Goal: Transaction & Acquisition: Purchase product/service

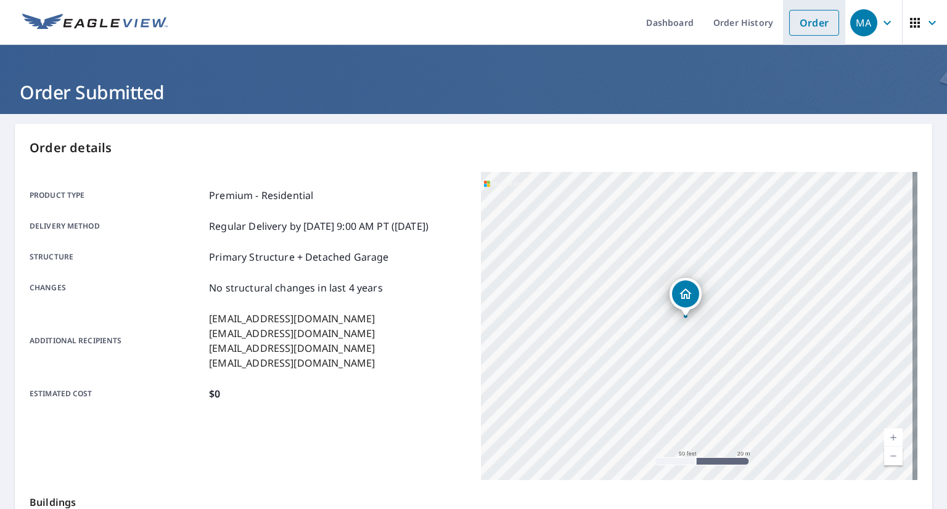
click at [823, 27] on link "Order" at bounding box center [814, 23] width 50 height 26
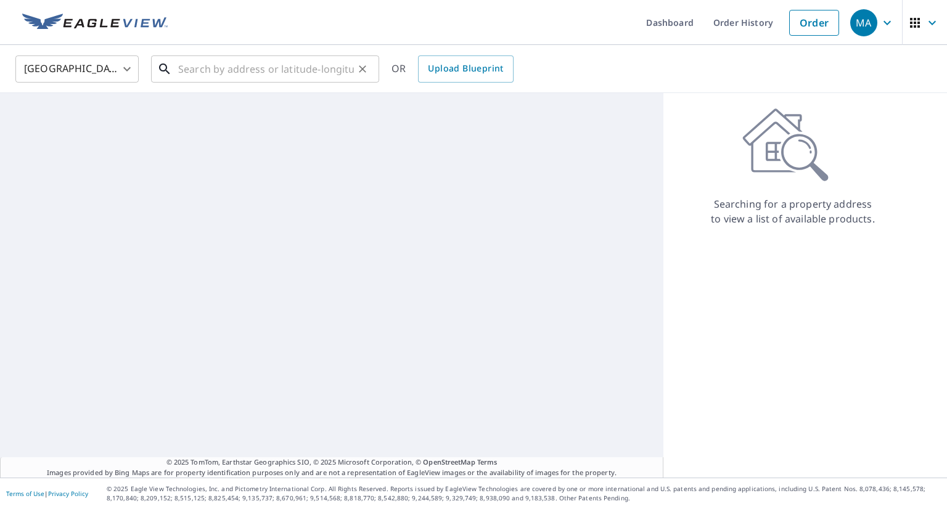
click at [316, 68] on input "text" at bounding box center [266, 69] width 176 height 35
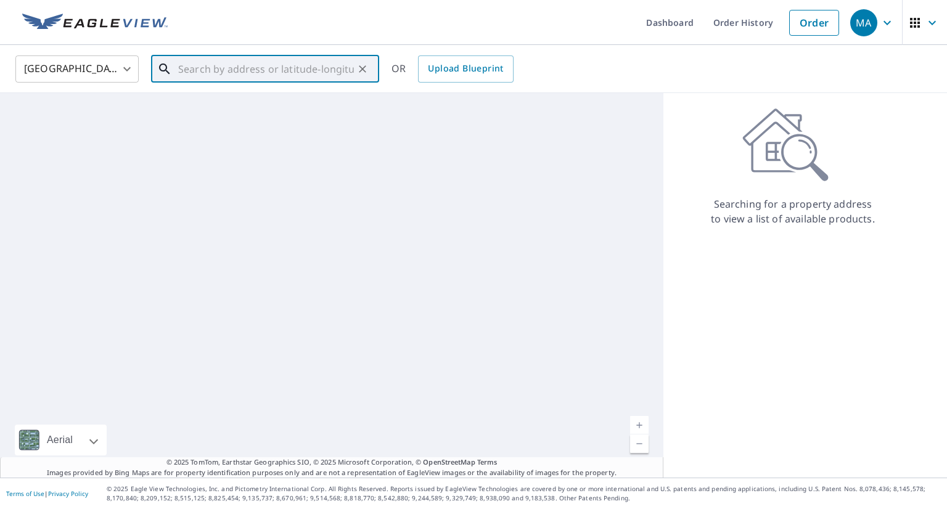
paste input "[STREET_ADDRESS][PERSON_NAME]"
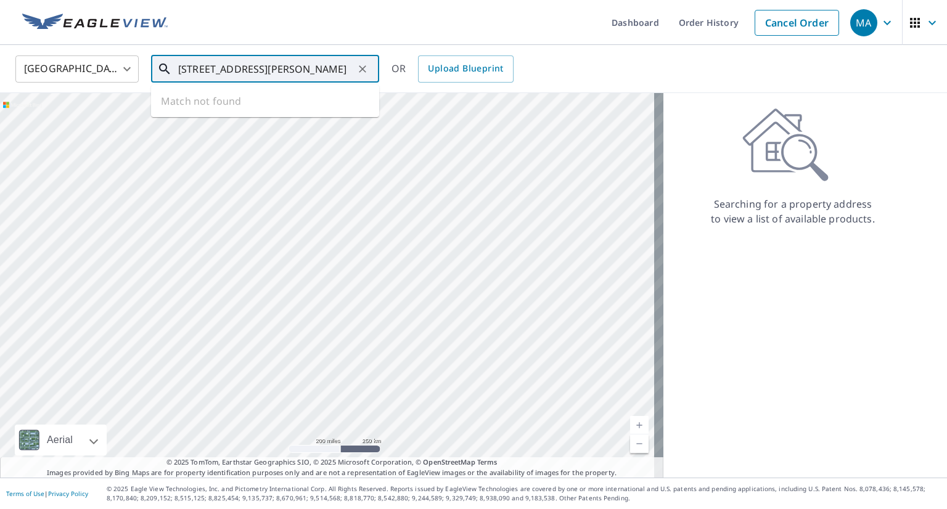
scroll to position [0, 14]
click at [257, 114] on p "[GEOGRAPHIC_DATA]" at bounding box center [273, 118] width 194 height 12
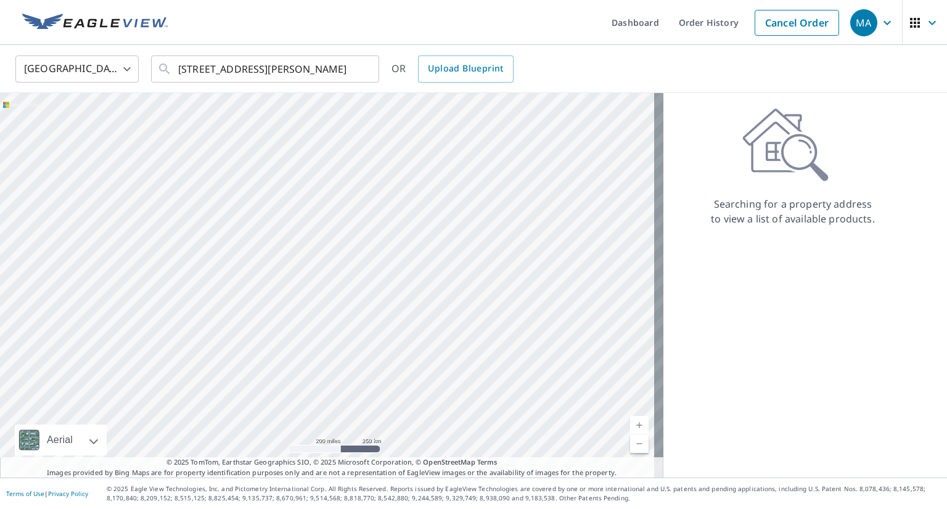
type input "[STREET_ADDRESS][PERSON_NAME]"
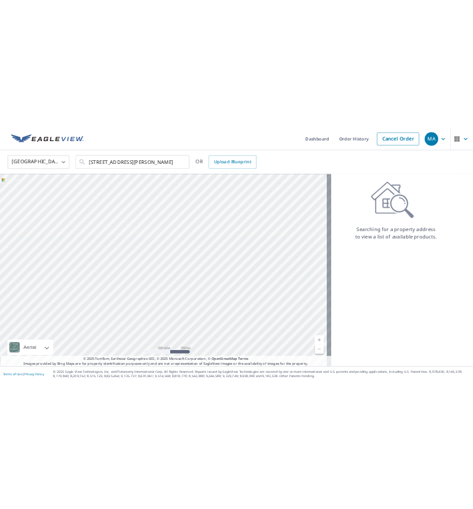
scroll to position [0, 0]
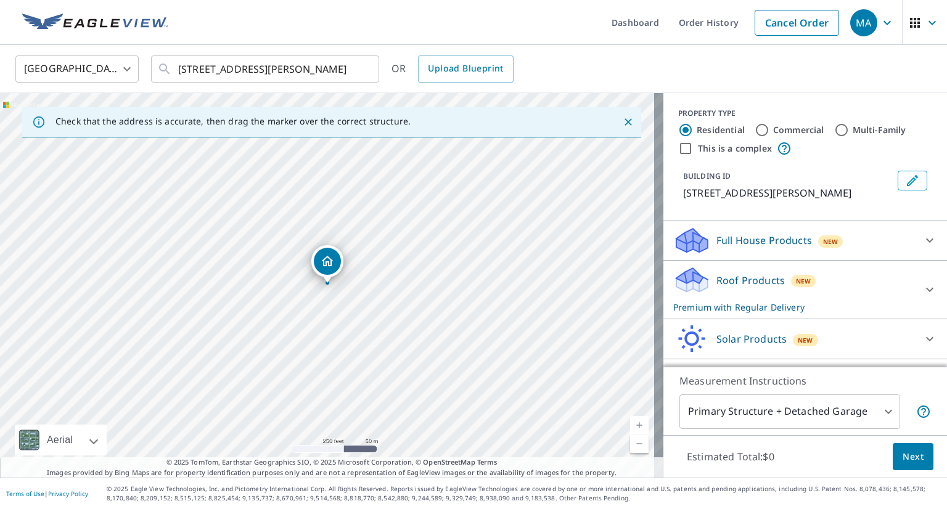
click at [759, 285] on p "Roof Products" at bounding box center [751, 280] width 68 height 15
click at [903, 456] on span "Next" at bounding box center [913, 457] width 21 height 15
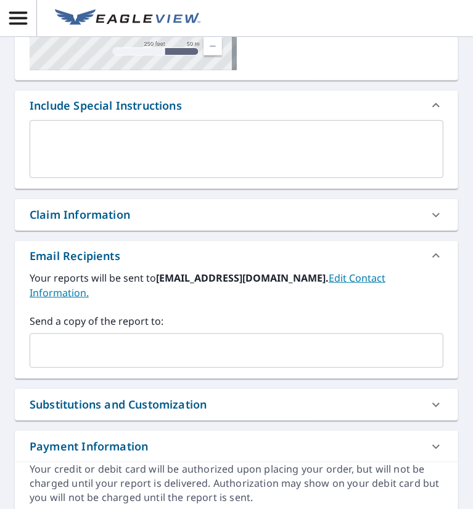
scroll to position [247, 0]
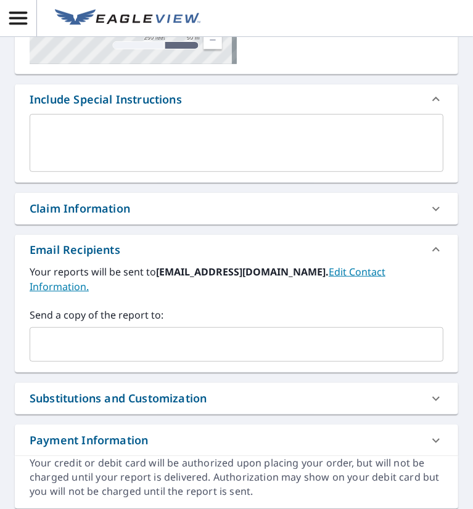
click at [106, 337] on input "text" at bounding box center [227, 344] width 384 height 23
paste input "[EMAIL_ADDRESS][DOMAIN_NAME]"
type input "[EMAIL_ADDRESS][DOMAIN_NAME]"
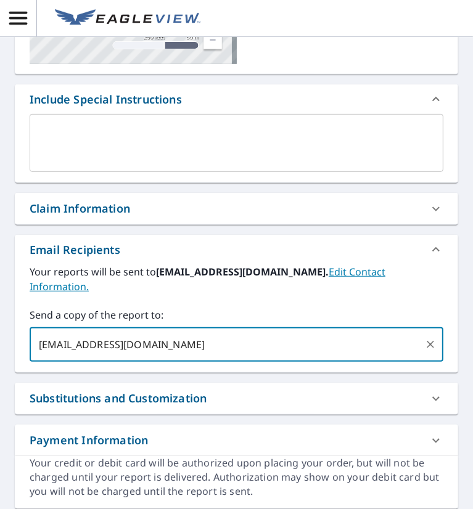
checkbox input "true"
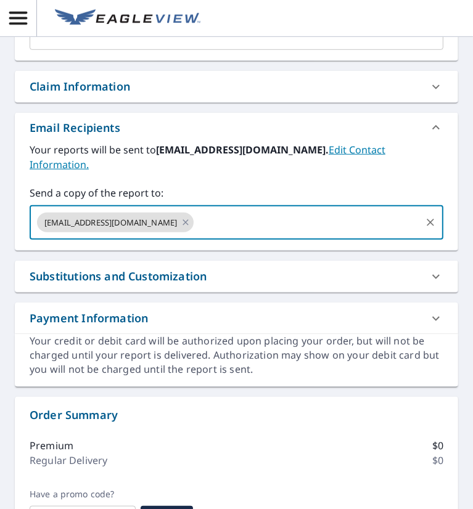
scroll to position [370, 0]
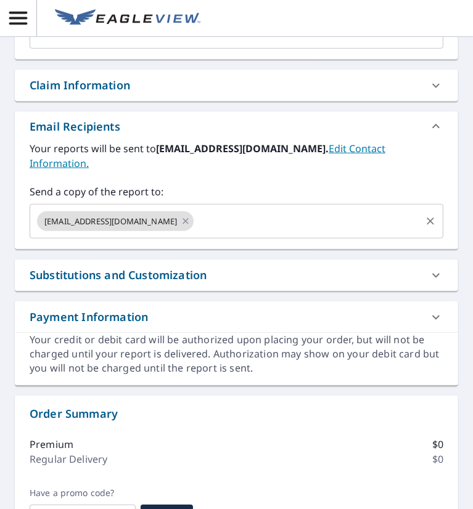
click at [247, 216] on input "text" at bounding box center [308, 221] width 224 height 23
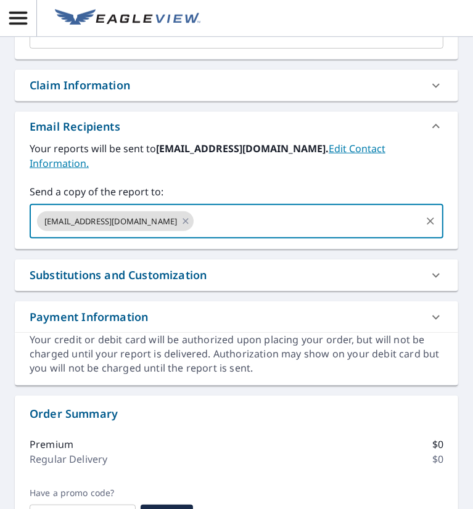
paste input "[EMAIL_ADDRESS][DOMAIN_NAME]"
type input "[EMAIL_ADDRESS][DOMAIN_NAME]"
checkbox input "true"
click at [402, 226] on input "text" at bounding box center [388, 221] width 64 height 23
paste input "[EMAIL_ADDRESS][DOMAIN_NAME]"
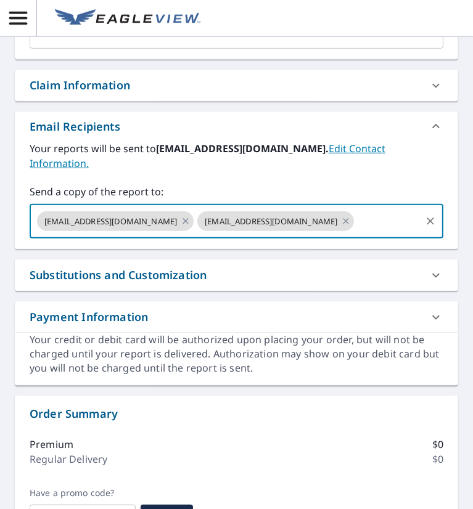
type input "[EMAIL_ADDRESS][DOMAIN_NAME]"
checkbox input "true"
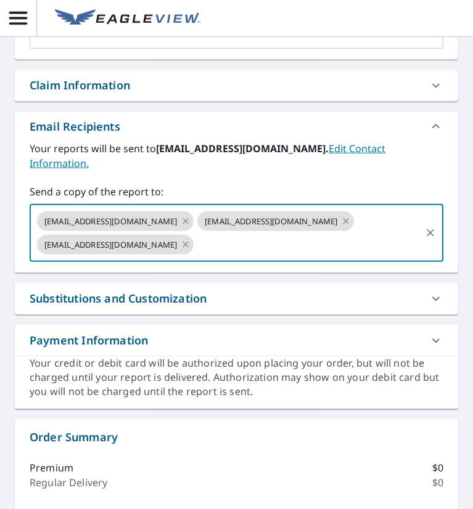
scroll to position [0, 0]
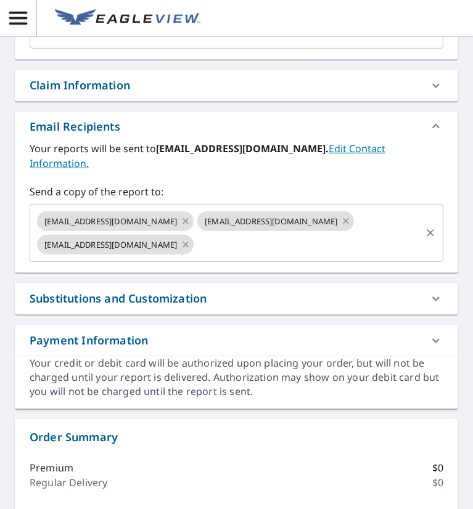
click at [238, 240] on input "text" at bounding box center [308, 244] width 224 height 23
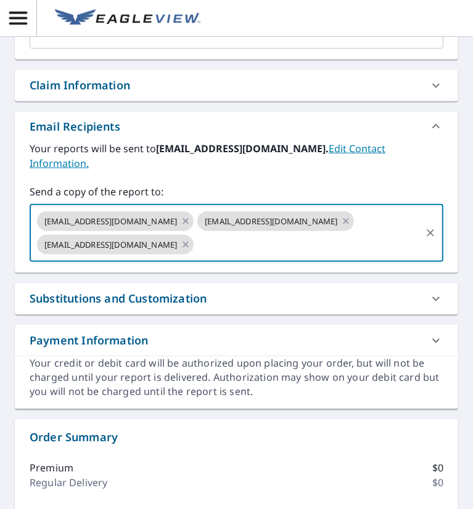
paste input "[EMAIL_ADDRESS][DOMAIN_NAME]"
type input "[EMAIL_ADDRESS][DOMAIN_NAME]"
checkbox input "true"
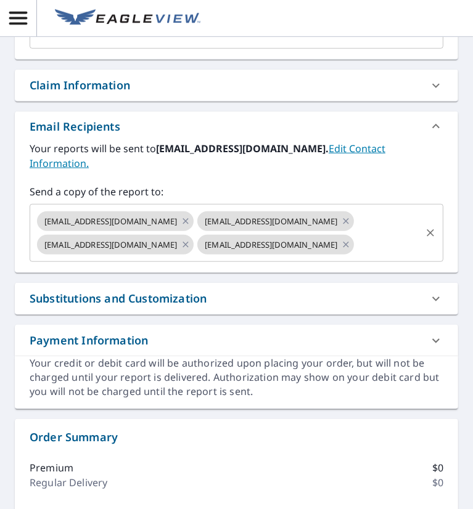
click at [395, 247] on input "text" at bounding box center [388, 244] width 64 height 23
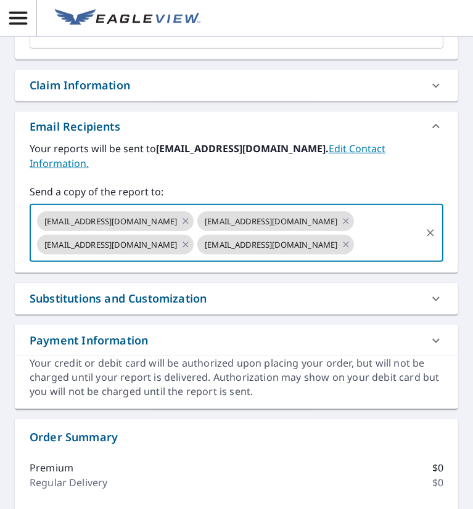
paste input "[EMAIL_ADDRESS][DOMAIN_NAME]"
type input "[EMAIL_ADDRESS][DOMAIN_NAME]"
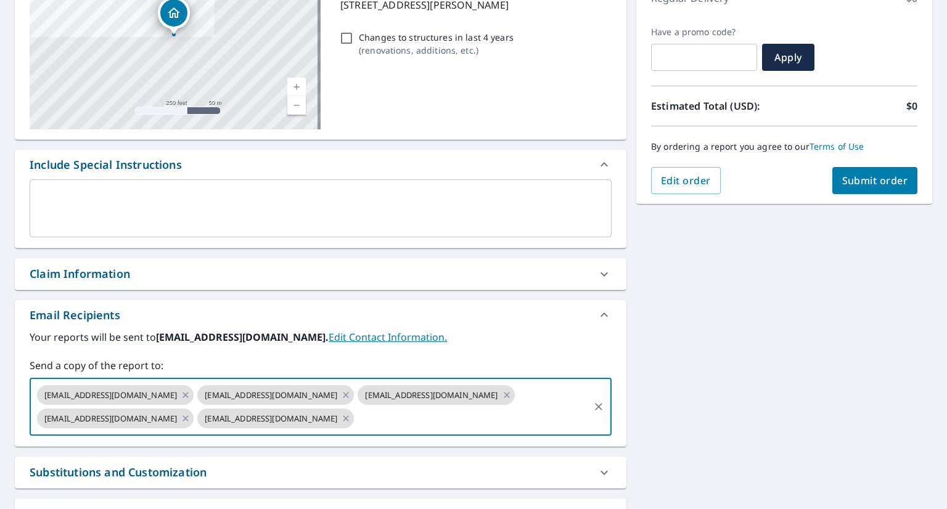
scroll to position [104, 0]
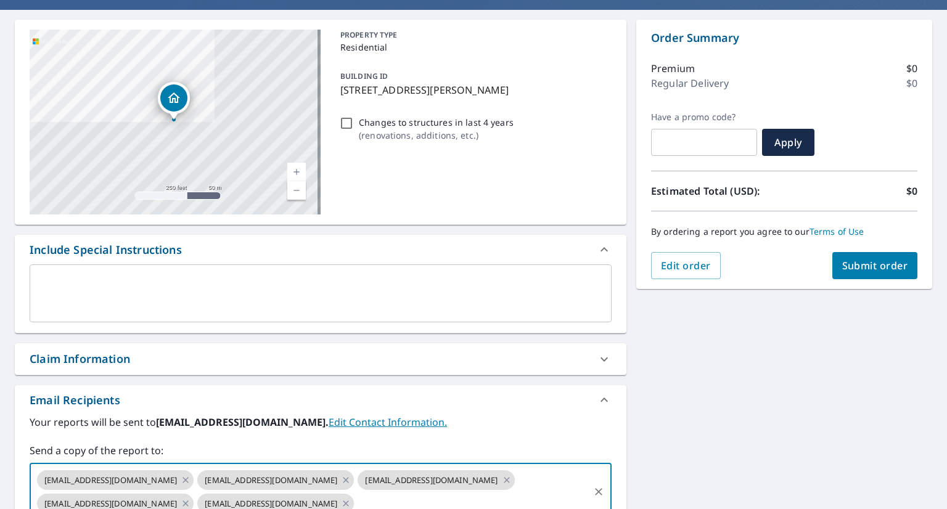
click at [843, 259] on span "Submit order" at bounding box center [876, 266] width 66 height 14
checkbox input "true"
